Goal: Navigation & Orientation: Find specific page/section

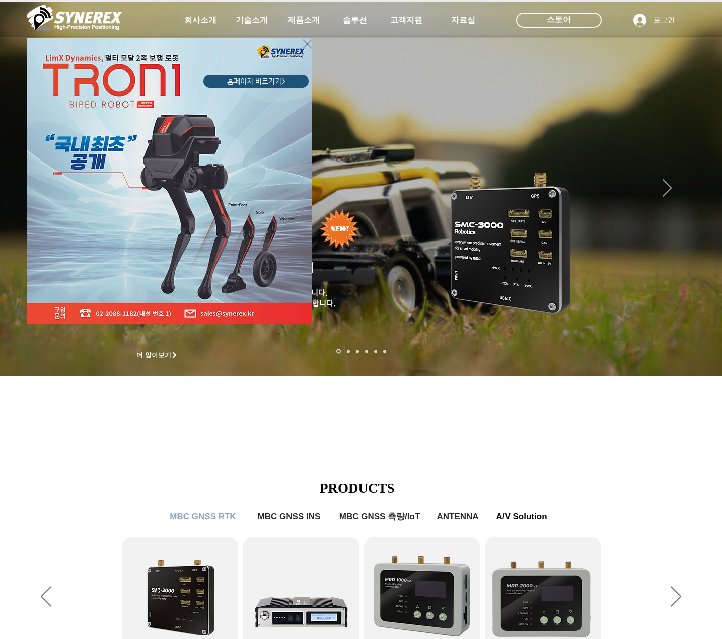
click at [400, 20] on div "LimX Dinamics" at bounding box center [361, 319] width 722 height 639
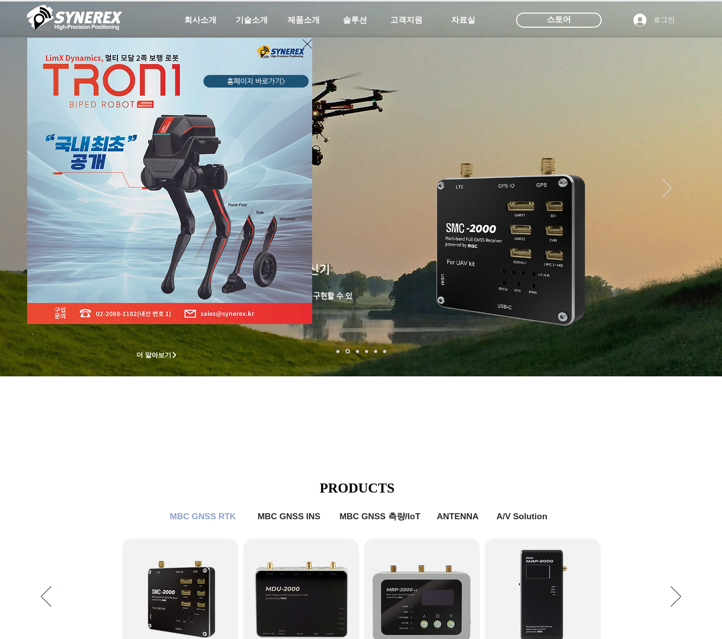
click at [304, 41] on icon "사이트로 돌아가기" at bounding box center [307, 44] width 10 height 13
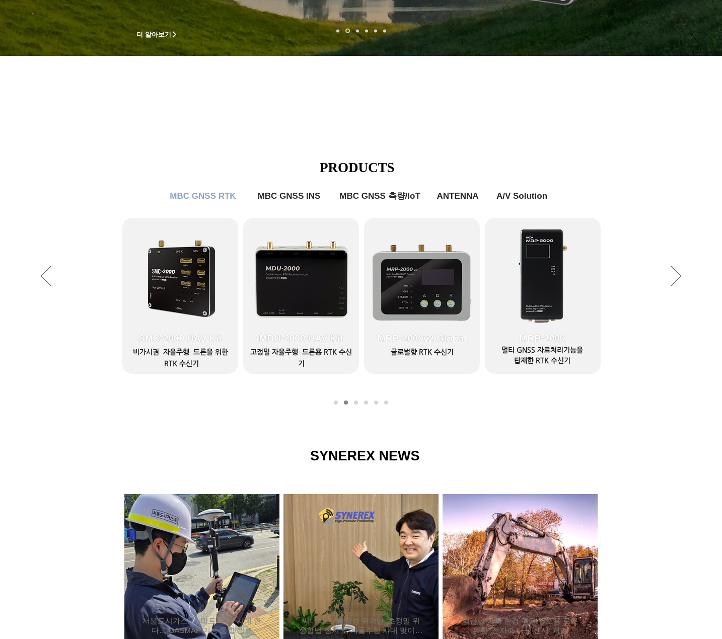
scroll to position [186, 0]
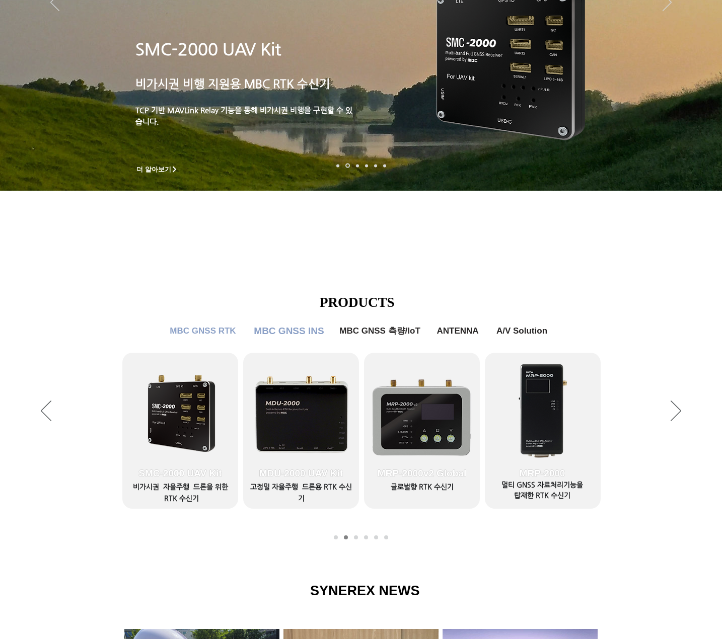
click at [300, 335] on span "MBC GNSS INS" at bounding box center [289, 331] width 70 height 11
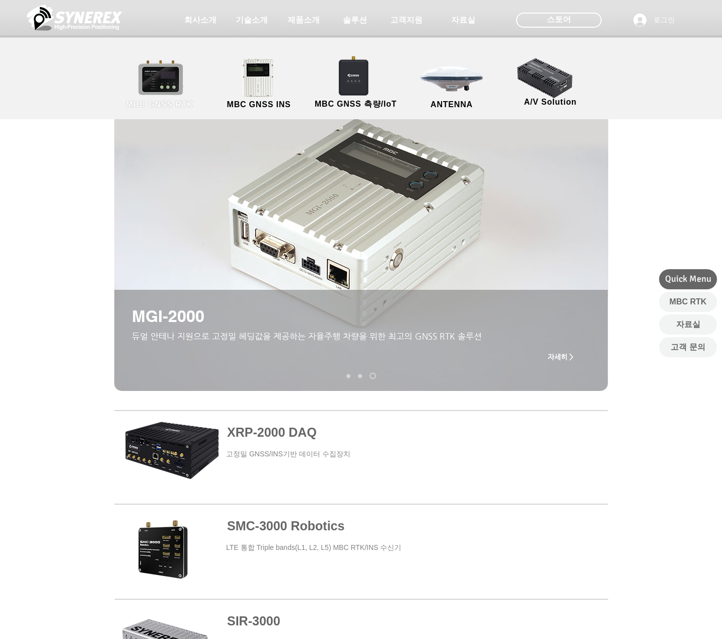
click at [174, 92] on link "MBC GNSS RTK" at bounding box center [159, 84] width 91 height 53
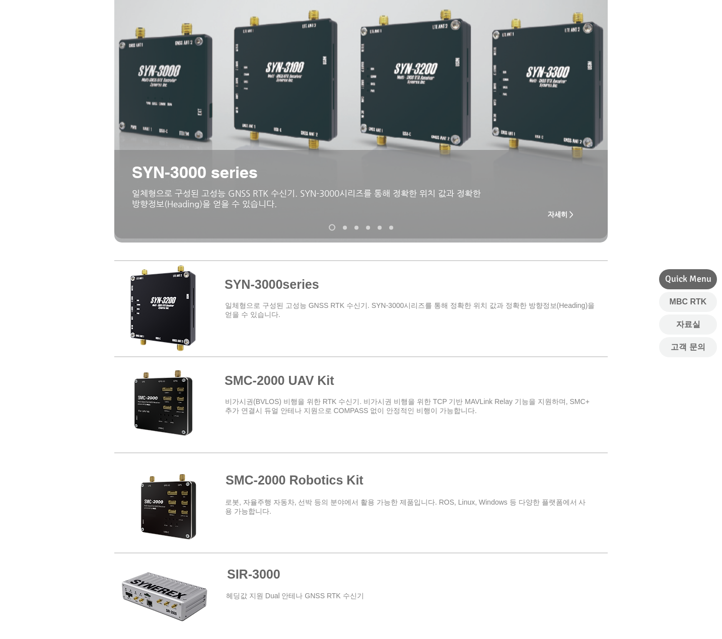
scroll to position [151, 0]
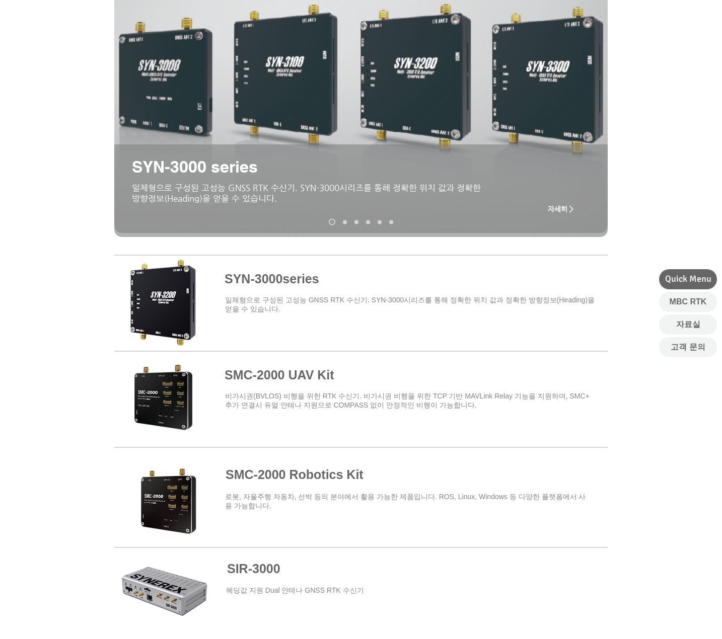
click at [309, 376] on span at bounding box center [360, 397] width 493 height 88
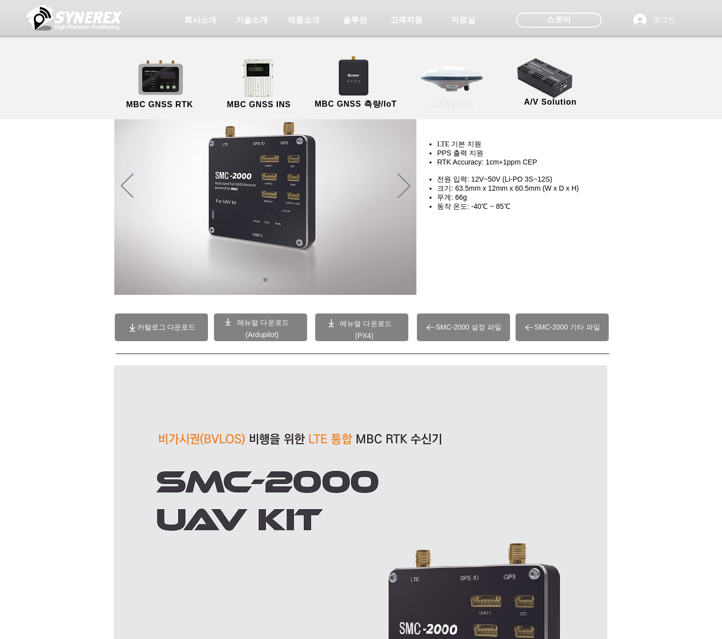
click at [451, 89] on link "ANTENNA" at bounding box center [451, 84] width 91 height 53
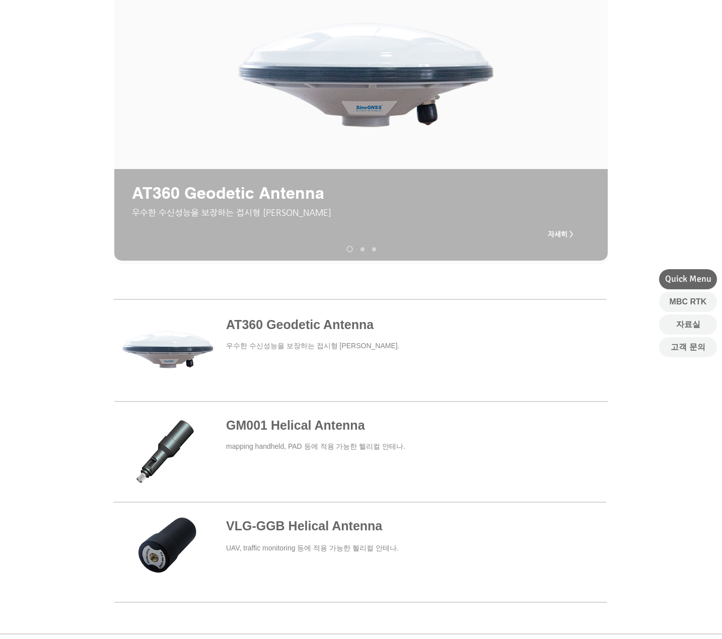
scroll to position [252, 0]
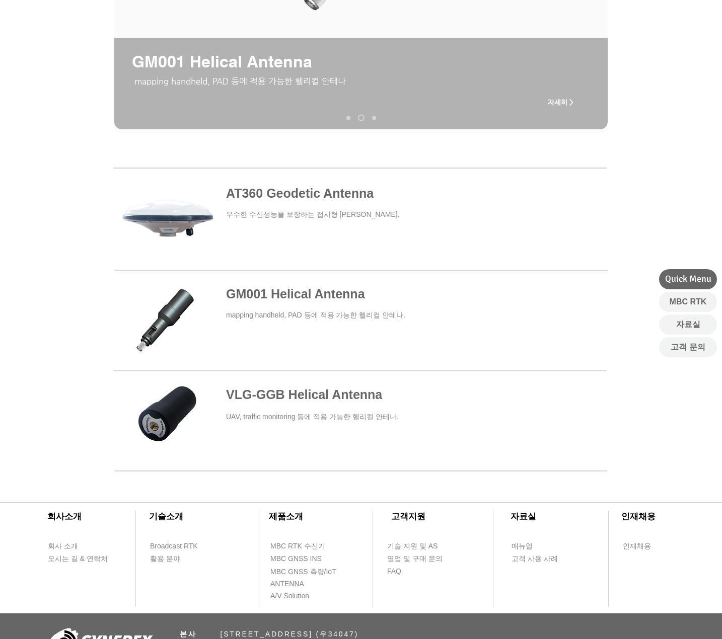
click at [372, 201] on span at bounding box center [359, 219] width 493 height 93
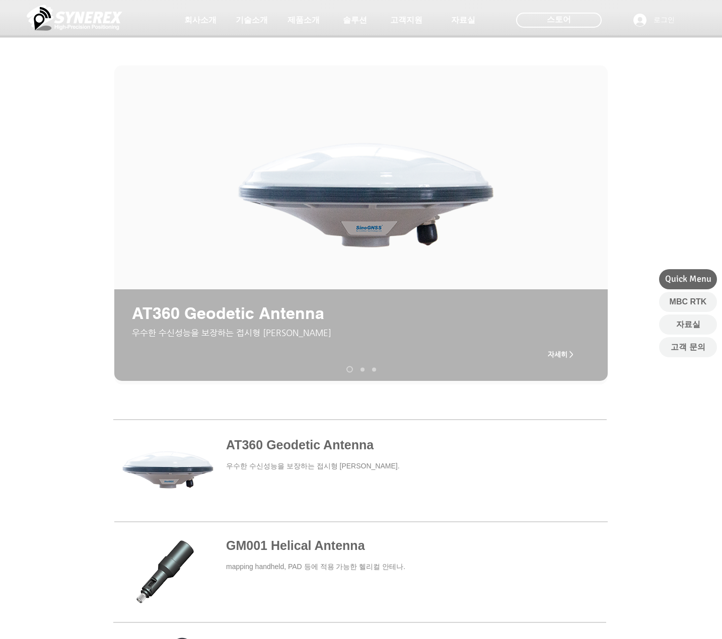
scroll to position [252, 0]
